Goal: Transaction & Acquisition: Obtain resource

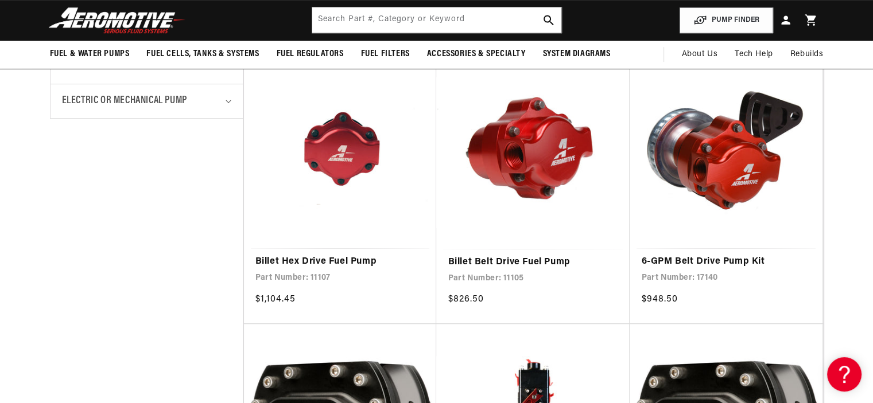
scroll to position [518, 0]
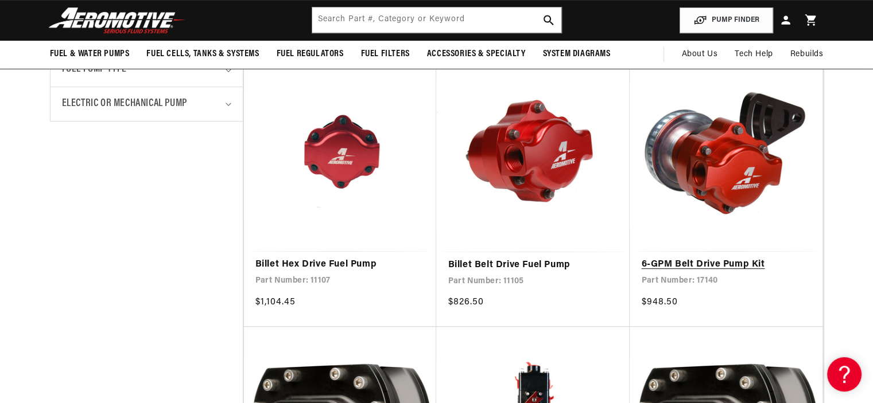
click at [734, 258] on link "6-GPM Belt Drive Pump Kit" at bounding box center [726, 265] width 170 height 15
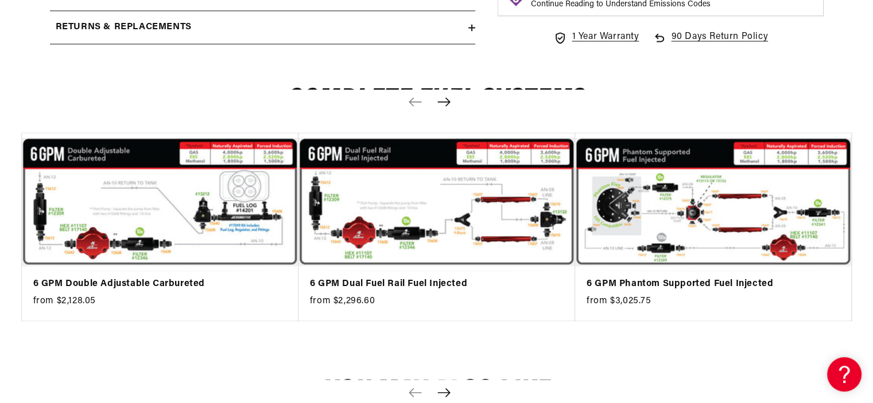
scroll to position [1857, 0]
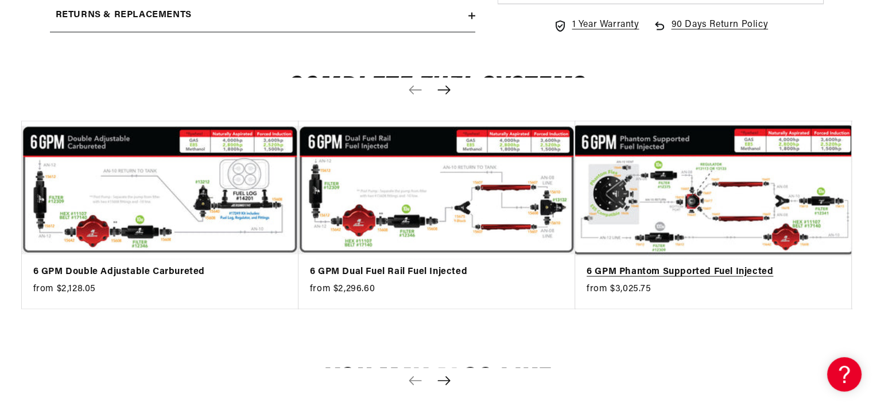
click at [791, 265] on link "6 GPM Phantom Supported Fuel Injected" at bounding box center [707, 272] width 242 height 15
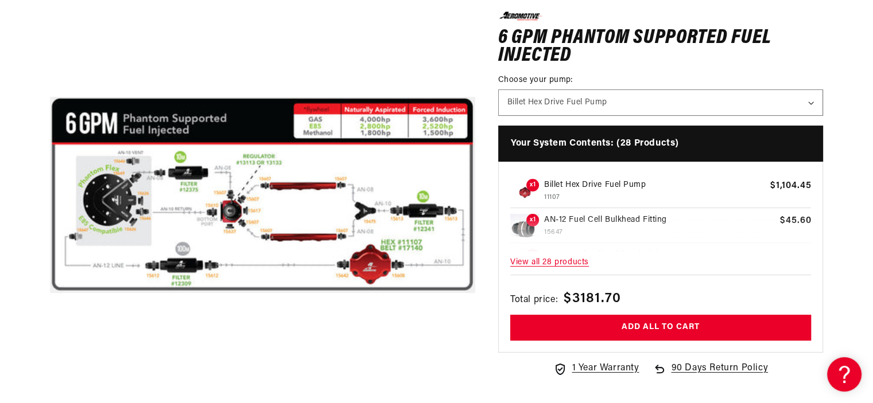
scroll to position [207, 0]
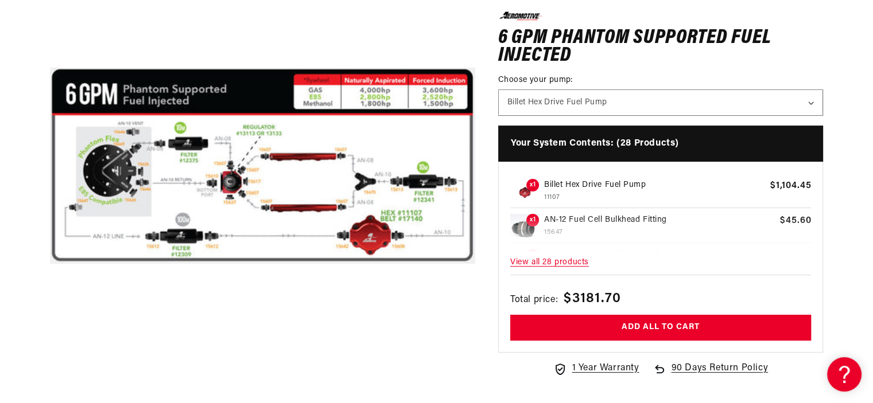
drag, startPoint x: 881, startPoint y: 114, endPoint x: 881, endPoint y: 171, distance: 56.8
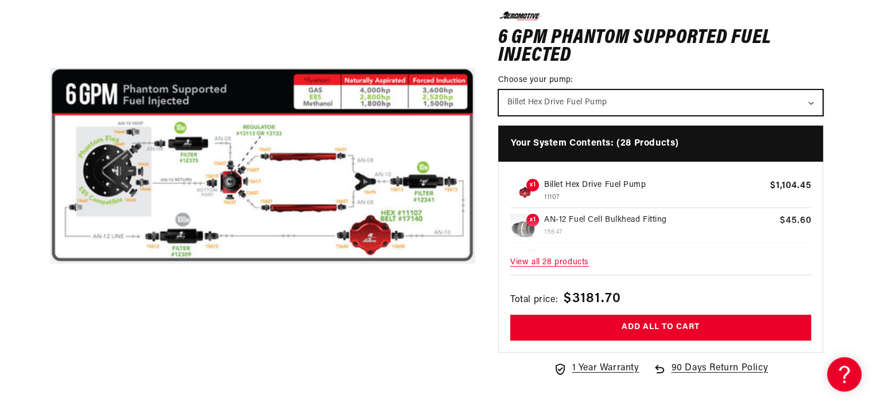
click at [626, 105] on select "Billet Hex Drive Fuel Pump 6-GPM Belt Drive Pump Kit" at bounding box center [661, 101] width 324 height 25
select select "/products/6-gpm-belt-drive-pump-kit"
click at [499, 89] on select "Billet Hex Drive Fuel Pump 6-GPM Belt Drive Pump Kit" at bounding box center [661, 101] width 324 height 25
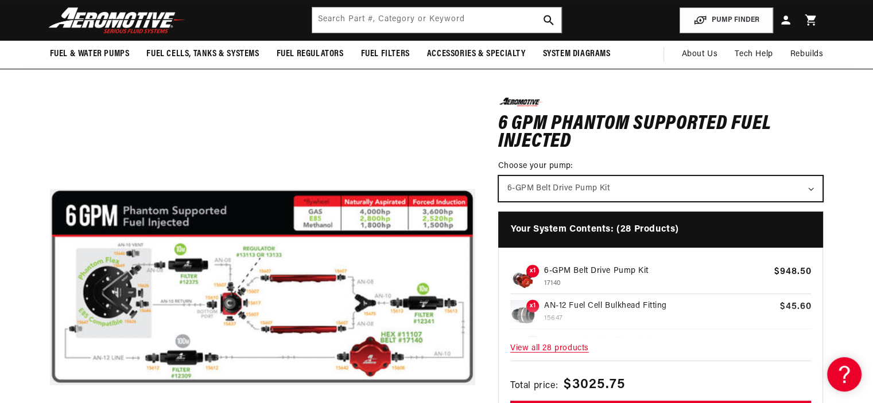
scroll to position [0, 0]
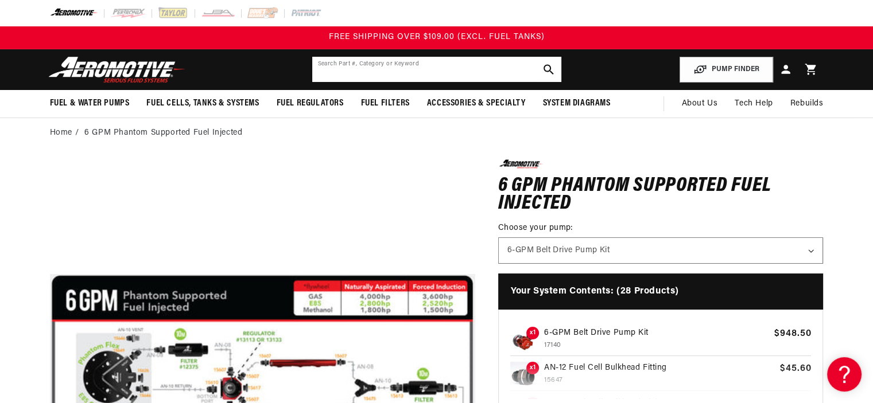
click at [484, 71] on input "text" at bounding box center [436, 69] width 249 height 25
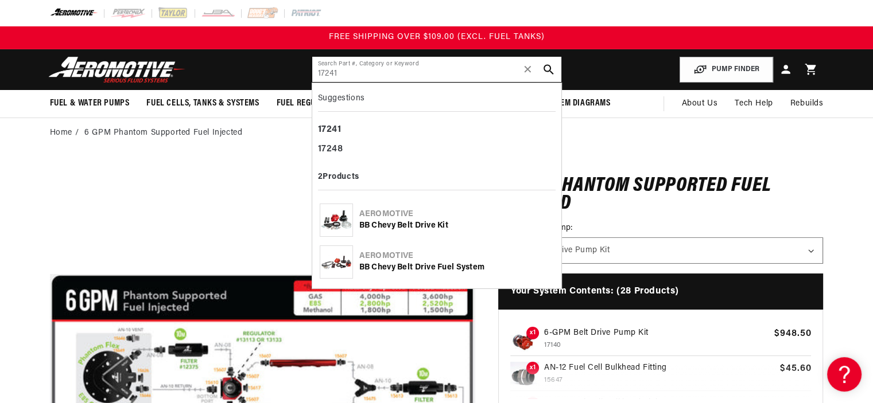
type input "17241"
click at [402, 227] on div "BB Chevy Belt Drive Kit" at bounding box center [456, 225] width 194 height 11
click at [382, 250] on div "Aeromotive BB Chevy Belt Drive Fuel System" at bounding box center [437, 262] width 238 height 42
click at [374, 219] on div "Aeromotive" at bounding box center [456, 214] width 194 height 11
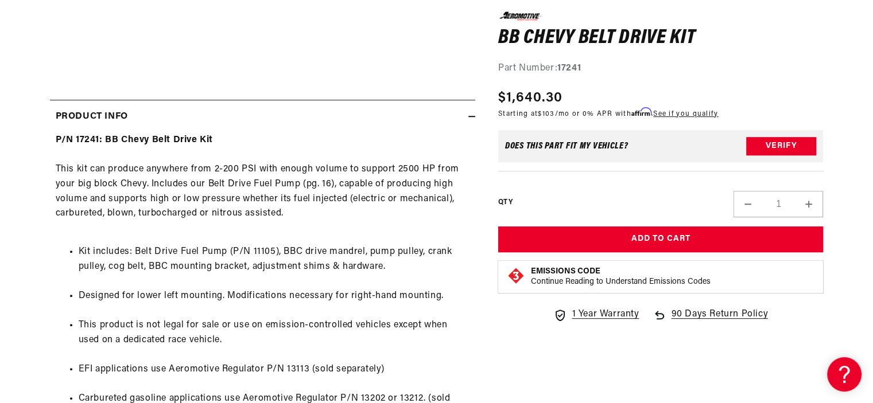
scroll to position [512, 0]
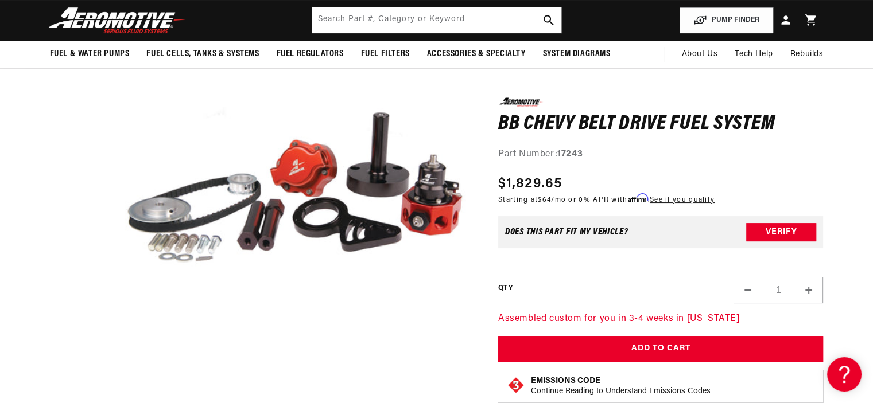
scroll to position [133, 0]
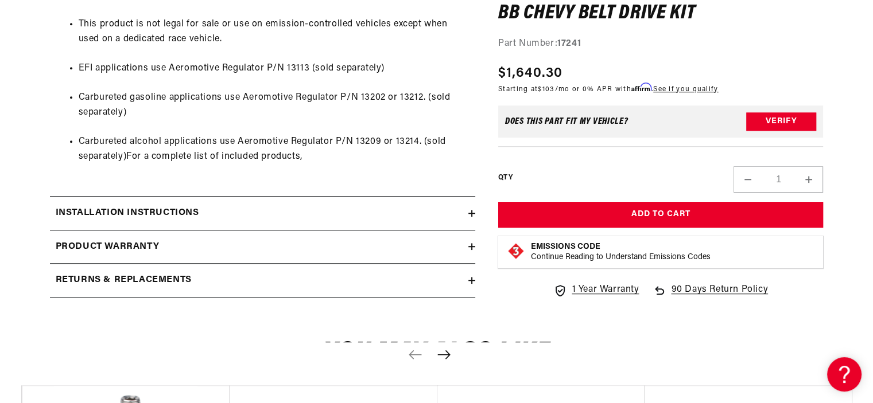
scroll to position [858, 0]
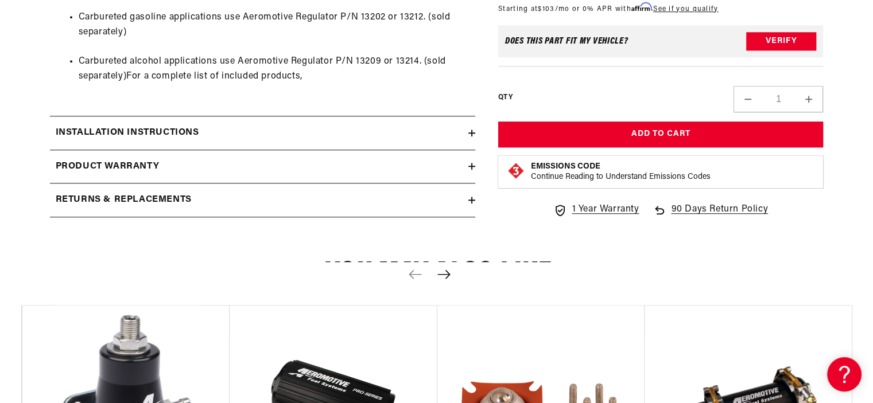
click at [466, 136] on div "Installation Instructions" at bounding box center [259, 133] width 418 height 15
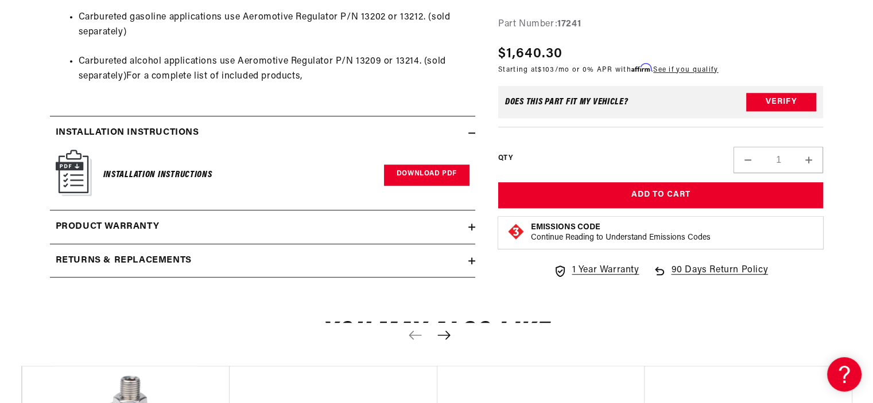
click at [452, 180] on link "Download PDF" at bounding box center [426, 175] width 85 height 21
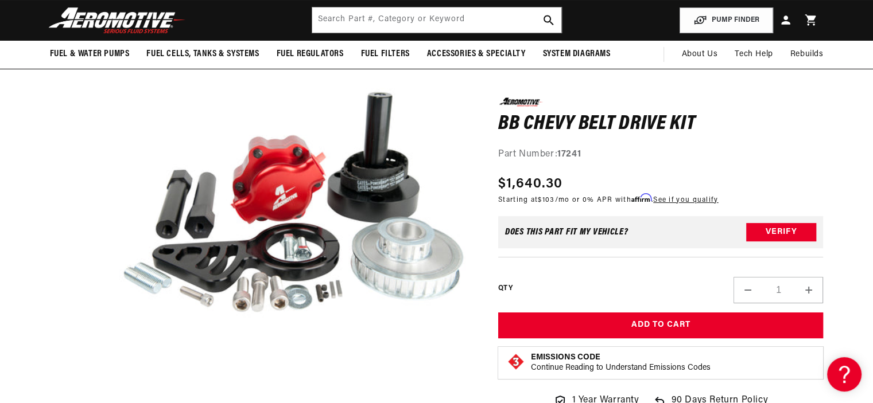
scroll to position [0, 0]
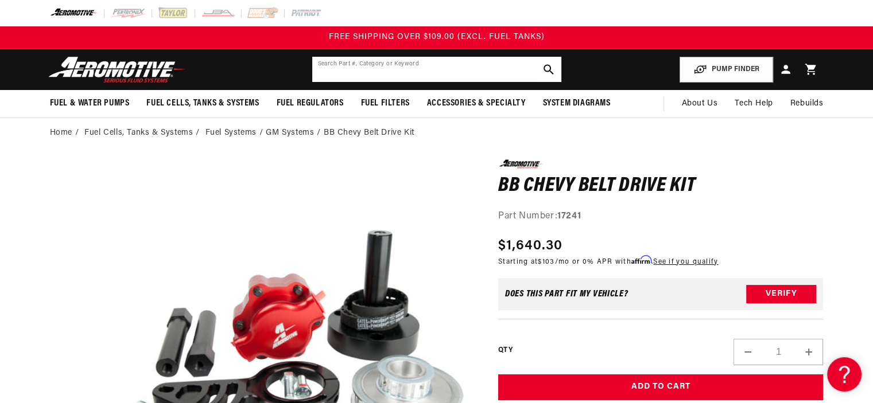
click at [473, 64] on input "text" at bounding box center [436, 69] width 249 height 25
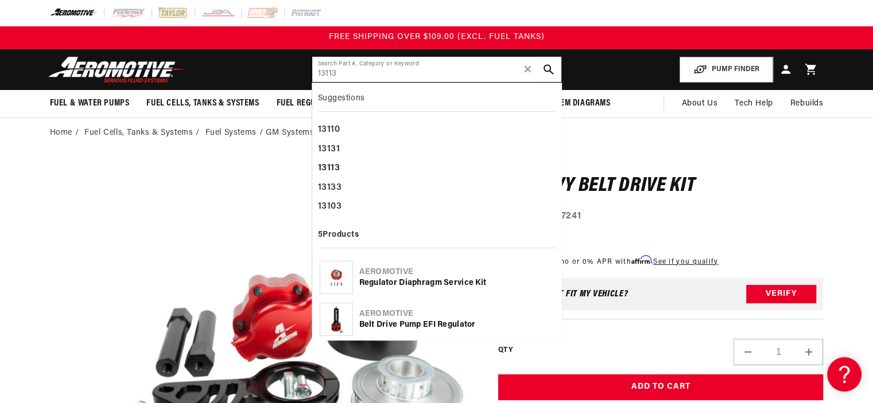
type input "13113"
click at [464, 310] on div "Aeromotive" at bounding box center [456, 314] width 194 height 11
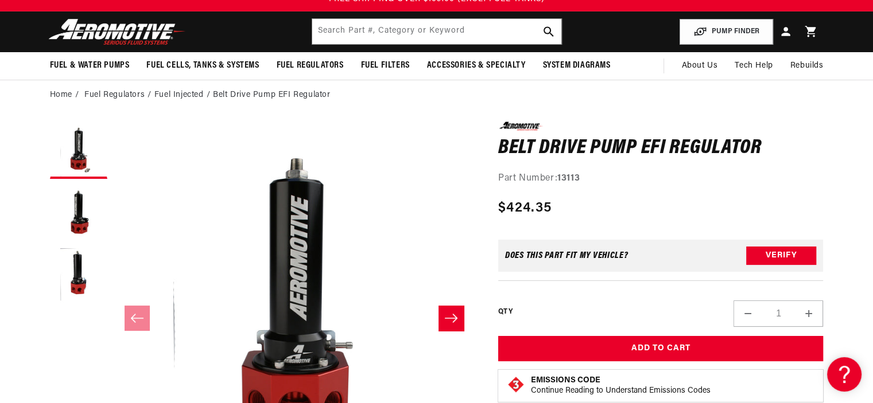
scroll to position [55, 0]
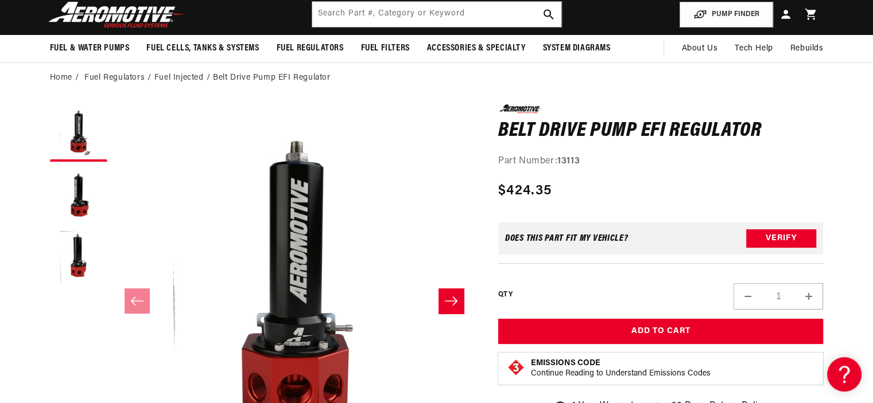
click at [872, 103] on html "Skip to content Your cart Your cart is empty Loading... You may also like Subto…" at bounding box center [436, 146] width 873 height 403
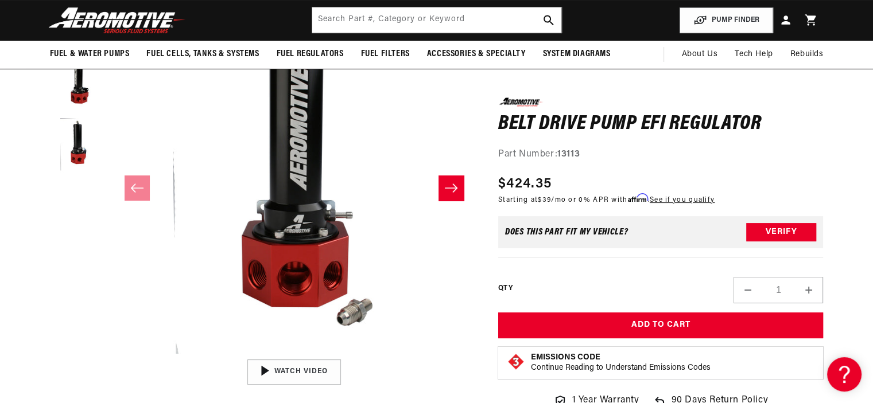
scroll to position [136, 0]
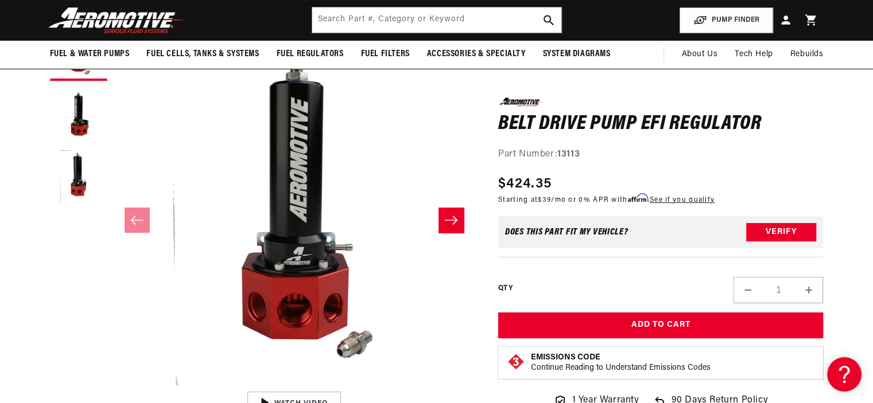
click at [454, 220] on icon "Slide right" at bounding box center [451, 220] width 13 height 9
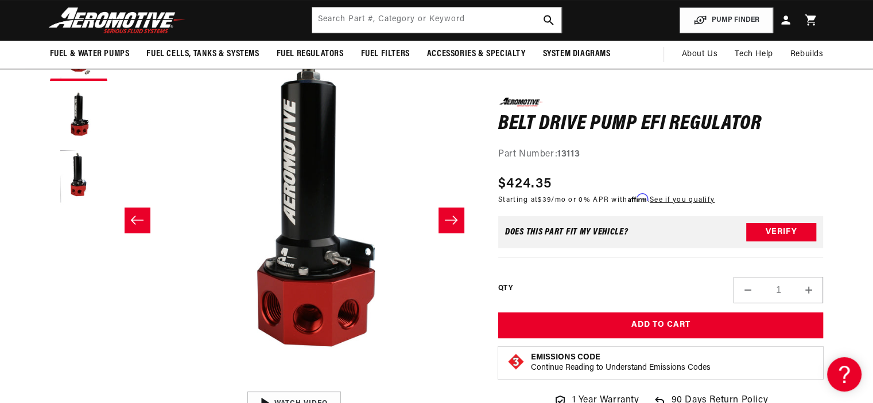
scroll to position [0, 362]
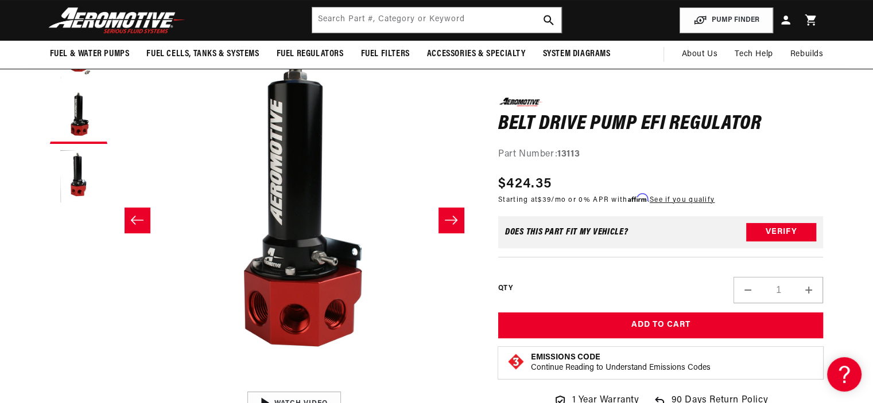
click at [454, 220] on icon "Slide right" at bounding box center [451, 220] width 13 height 9
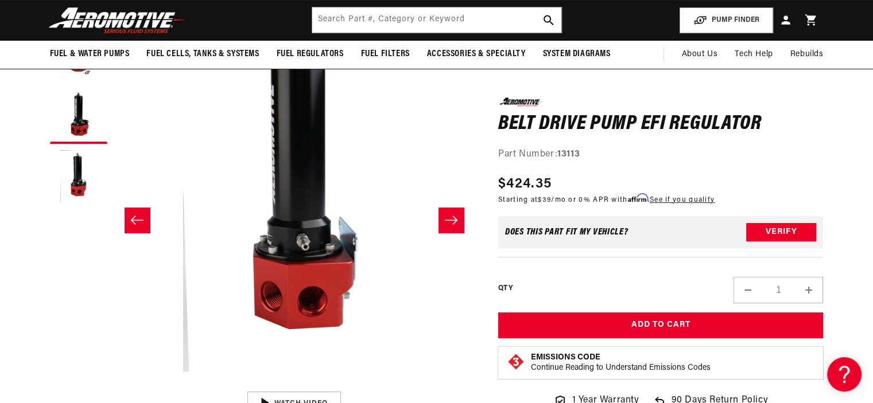
scroll to position [0, 725]
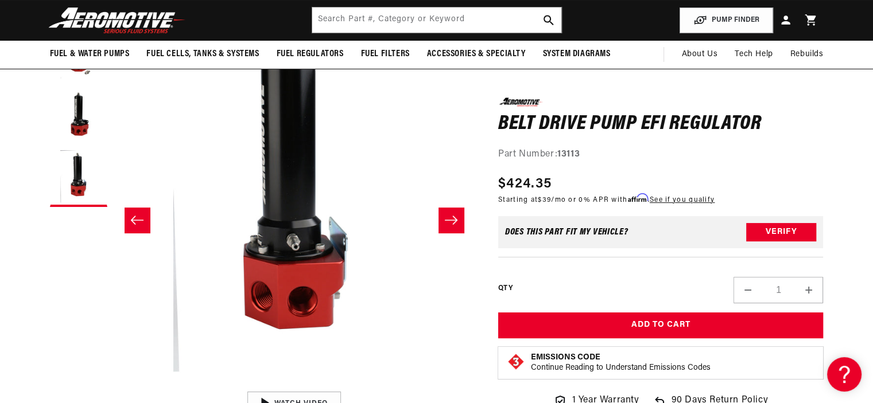
click at [454, 220] on icon "Slide right" at bounding box center [451, 220] width 13 height 9
click at [142, 220] on icon "Slide left" at bounding box center [137, 220] width 14 height 11
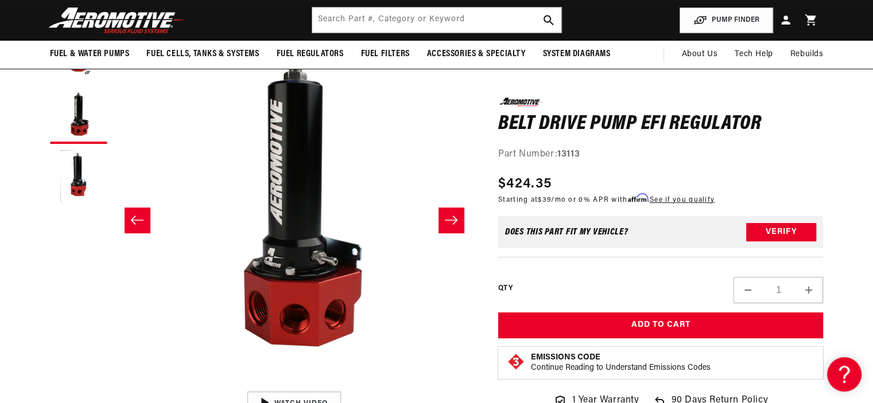
click at [142, 220] on icon "Slide left" at bounding box center [136, 220] width 13 height 9
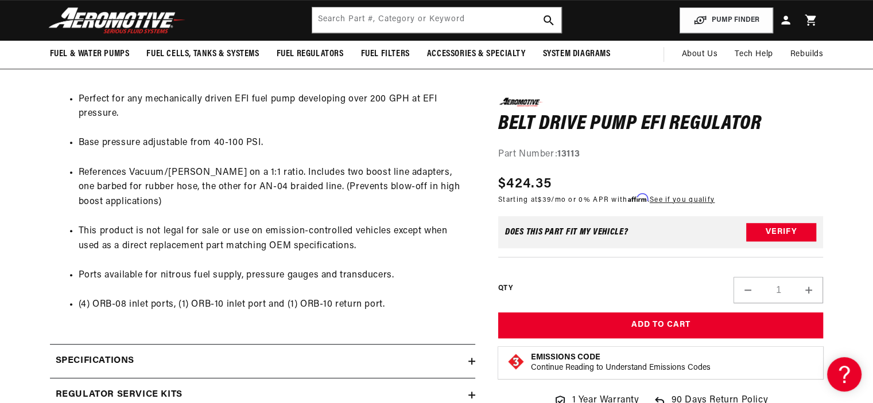
scroll to position [583, 0]
